Goal: Transaction & Acquisition: Subscribe to service/newsletter

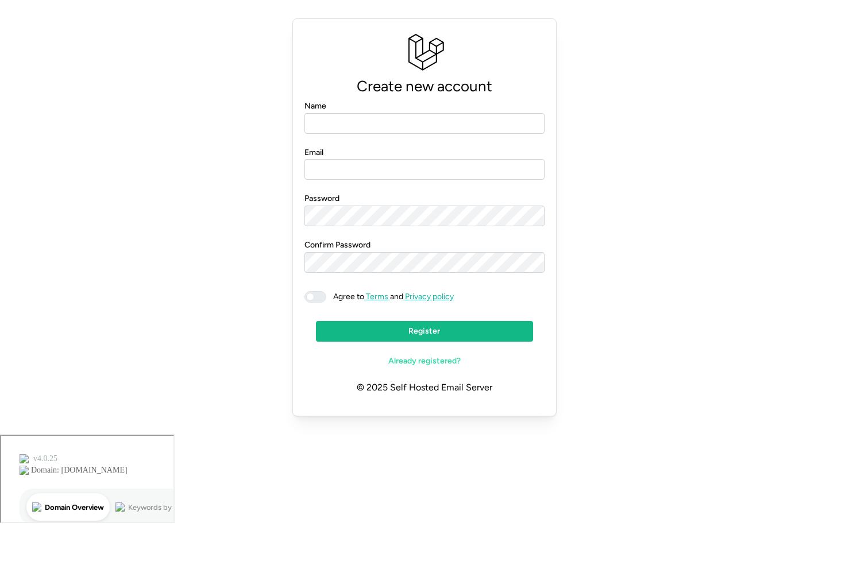
click at [339, 128] on input "Name" at bounding box center [424, 123] width 241 height 21
type input "*******"
type input "**********"
click at [811, 105] on div "**********" at bounding box center [425, 217] width 822 height 407
click at [321, 296] on span at bounding box center [321, 297] width 14 height 10
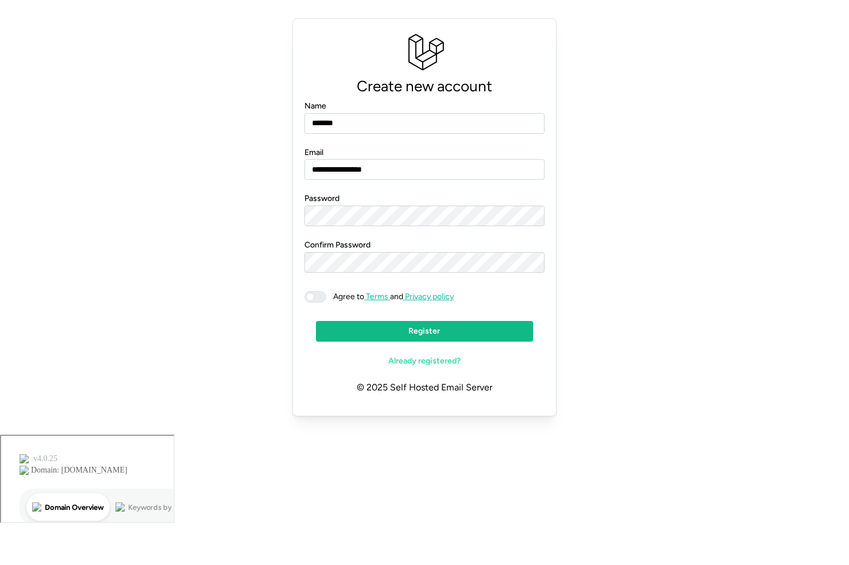
click at [321, 296] on div at bounding box center [315, 296] width 22 height 11
click at [394, 332] on span "Register" at bounding box center [425, 332] width 196 height 20
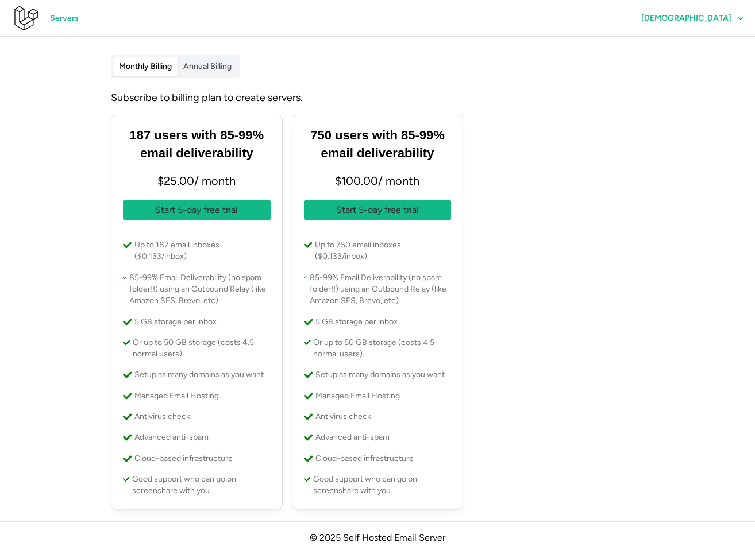
click at [207, 65] on span "Annual Billing" at bounding box center [207, 66] width 48 height 10
click at [158, 64] on span "Monthly Billing" at bounding box center [145, 66] width 53 height 10
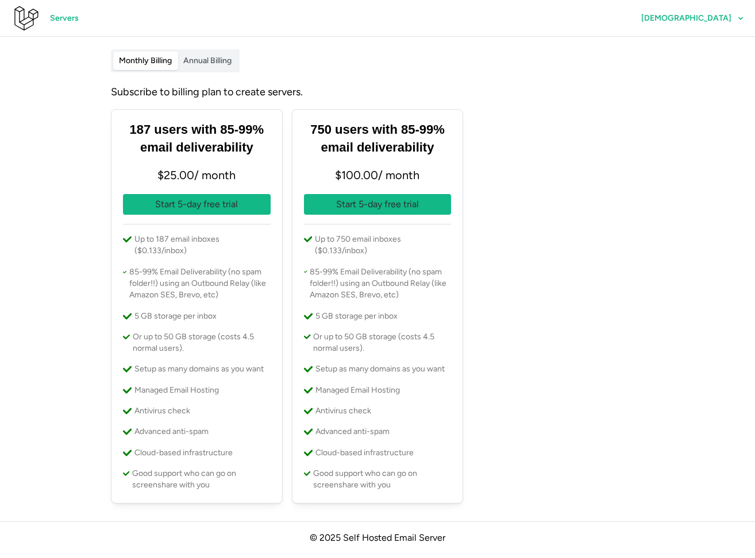
click at [181, 211] on p "Start 5-day free trial" at bounding box center [196, 205] width 83 height 14
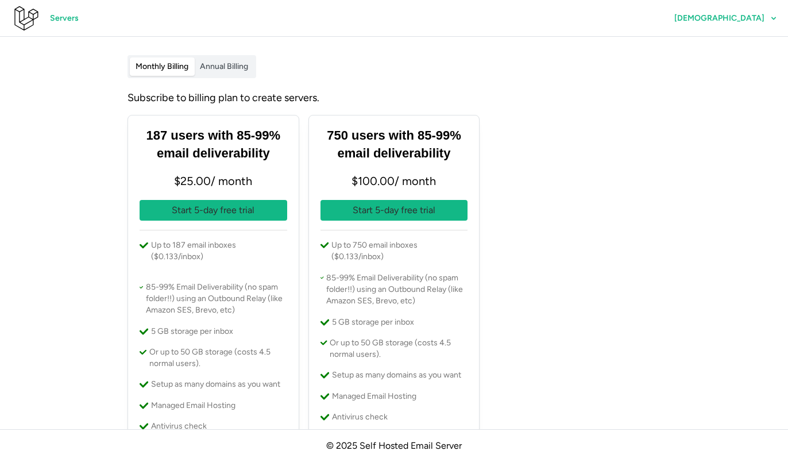
click at [754, 25] on span "[DEMOGRAPHIC_DATA]" at bounding box center [725, 19] width 103 height 20
click at [754, 52] on span "Profile" at bounding box center [761, 51] width 24 height 20
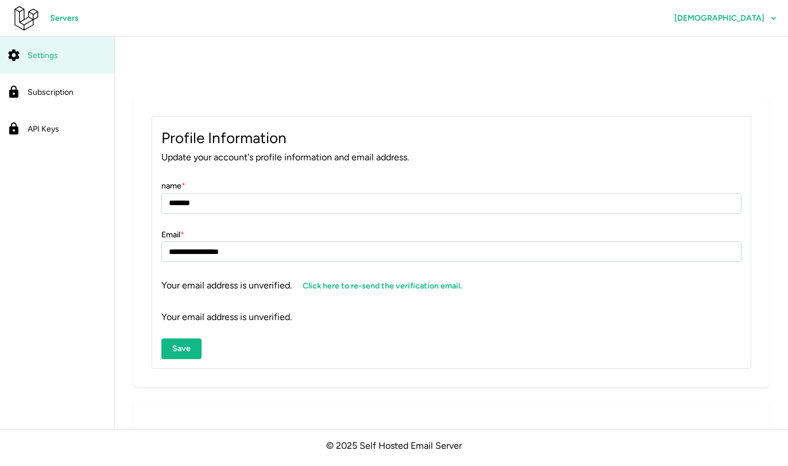
click at [55, 94] on span "Subscription" at bounding box center [51, 92] width 46 height 10
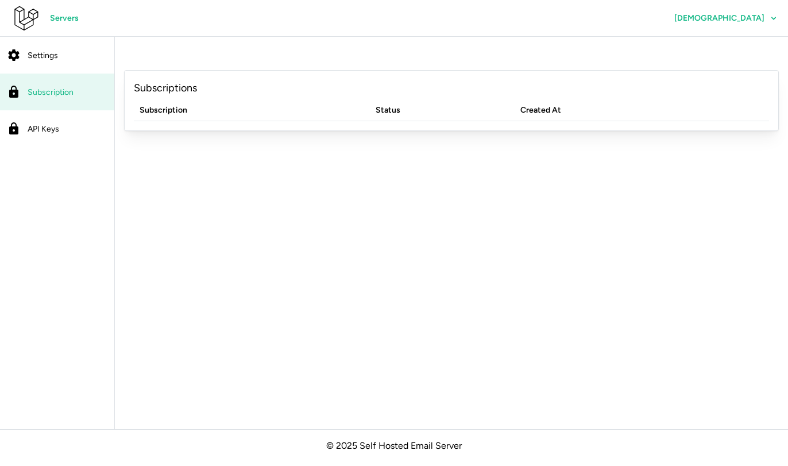
click at [56, 123] on div "API Keys" at bounding box center [68, 129] width 80 height 14
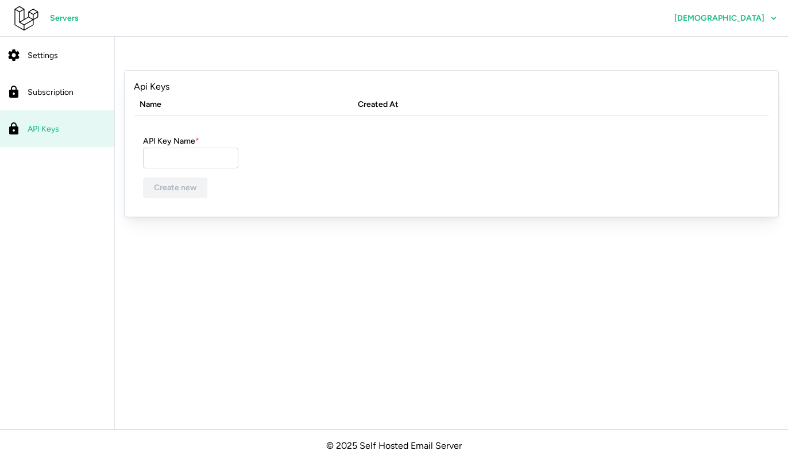
click at [67, 89] on span "Subscription" at bounding box center [51, 92] width 46 height 10
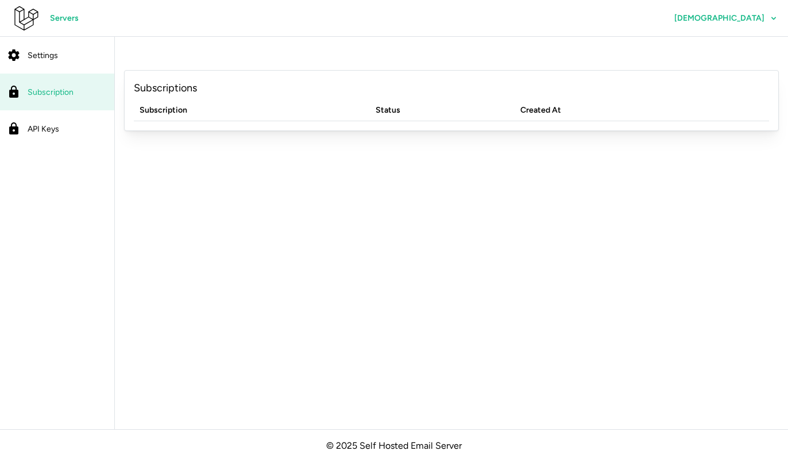
click at [65, 53] on div "Settings" at bounding box center [68, 55] width 80 height 14
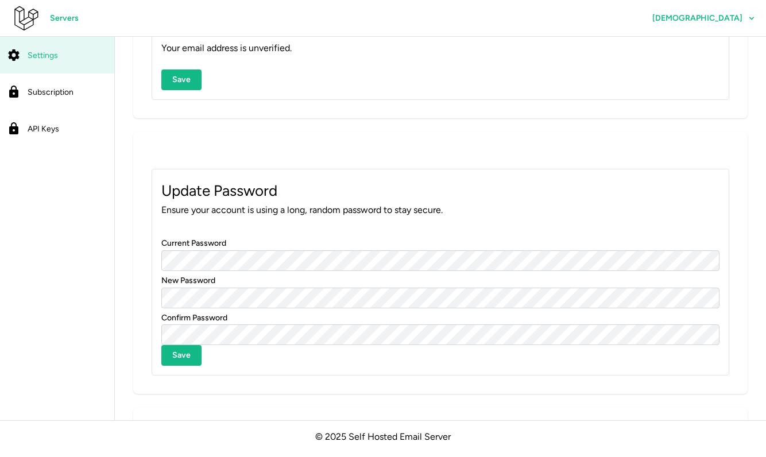
scroll to position [520, 0]
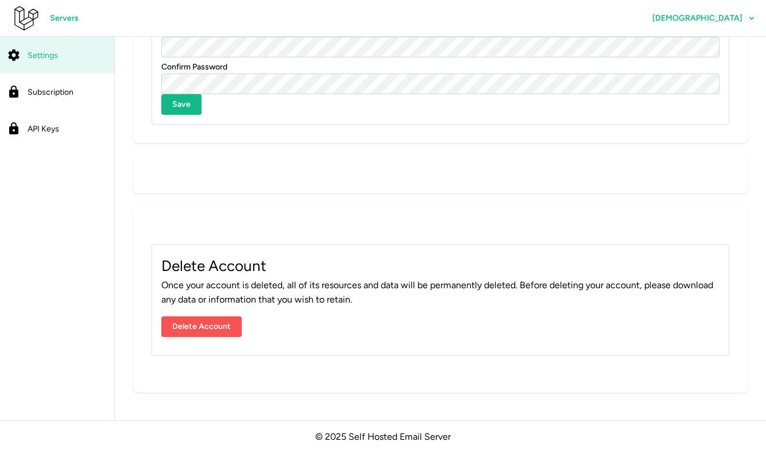
click at [65, 94] on span "Subscription" at bounding box center [51, 92] width 46 height 10
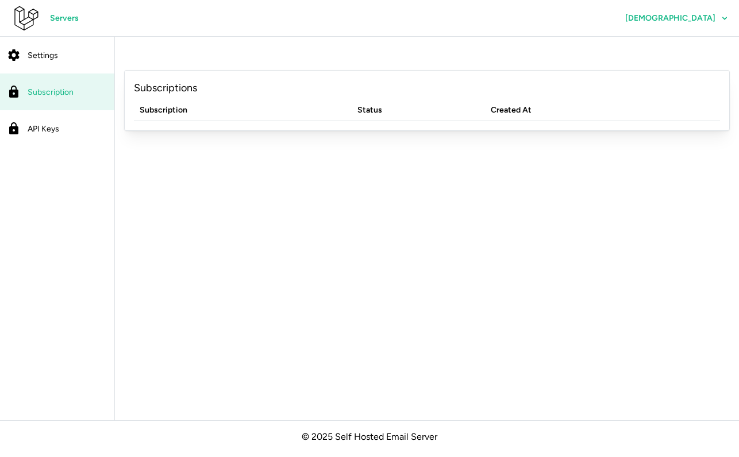
click at [48, 65] on link "Settings" at bounding box center [57, 55] width 114 height 37
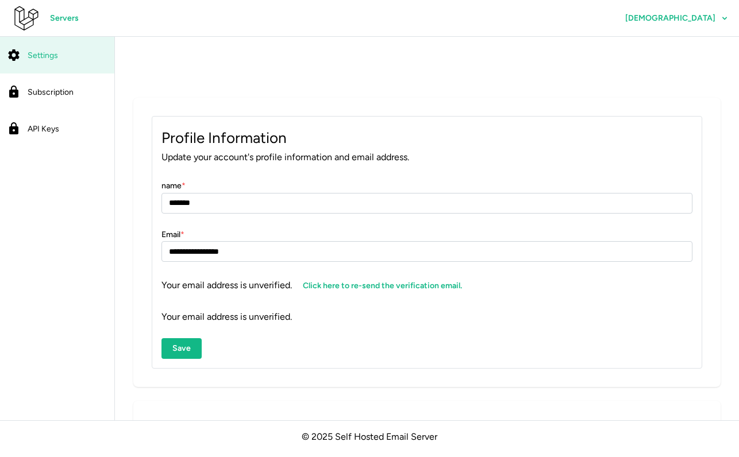
click at [726, 16] on icon "button" at bounding box center [724, 18] width 9 height 9
click at [62, 94] on span "Subscription" at bounding box center [51, 92] width 46 height 10
